Goal: Information Seeking & Learning: Learn about a topic

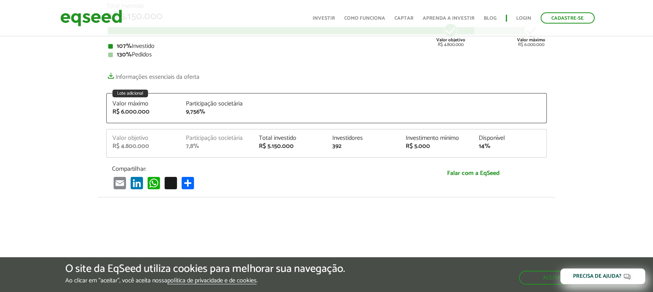
scroll to position [172, 0]
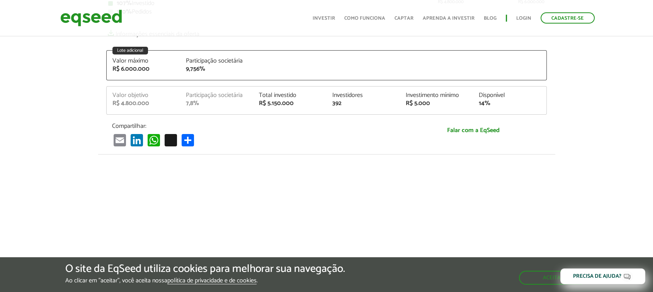
click at [427, 160] on div at bounding box center [326, 286] width 653 height 264
click at [533, 282] on button "Aceitar" at bounding box center [554, 277] width 67 height 12
